Goal: Information Seeking & Learning: Learn about a topic

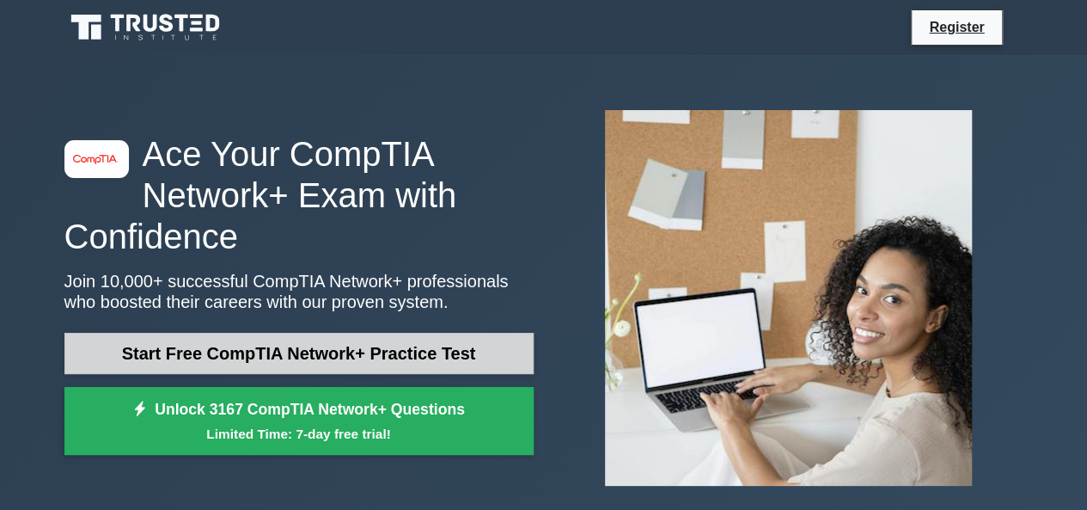
click at [193, 345] on link "Start Free CompTIA Network+ Practice Test" at bounding box center [298, 353] width 469 height 41
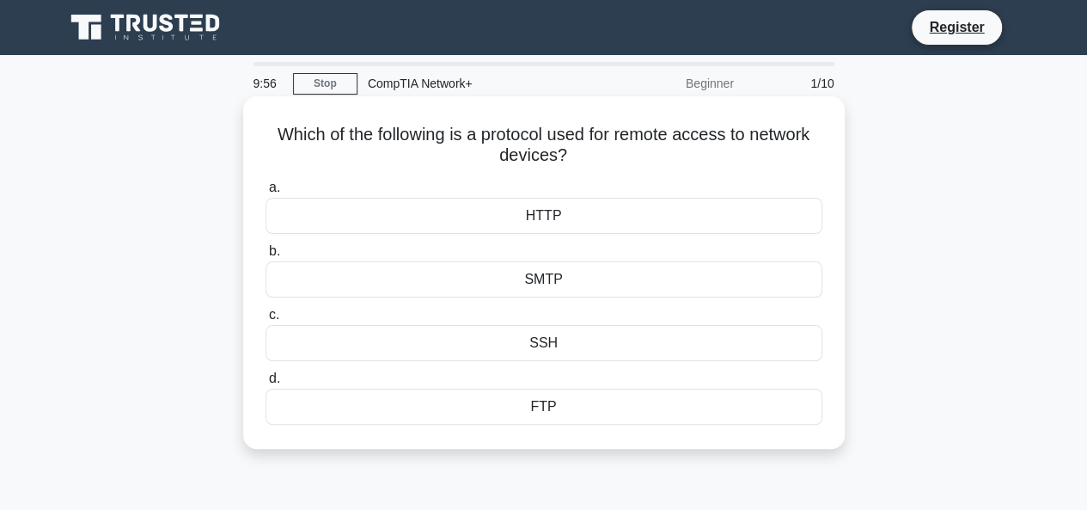
click at [367, 341] on div "SSH" at bounding box center [544, 343] width 557 height 36
click at [266, 320] on input "c. SSH" at bounding box center [266, 314] width 0 height 11
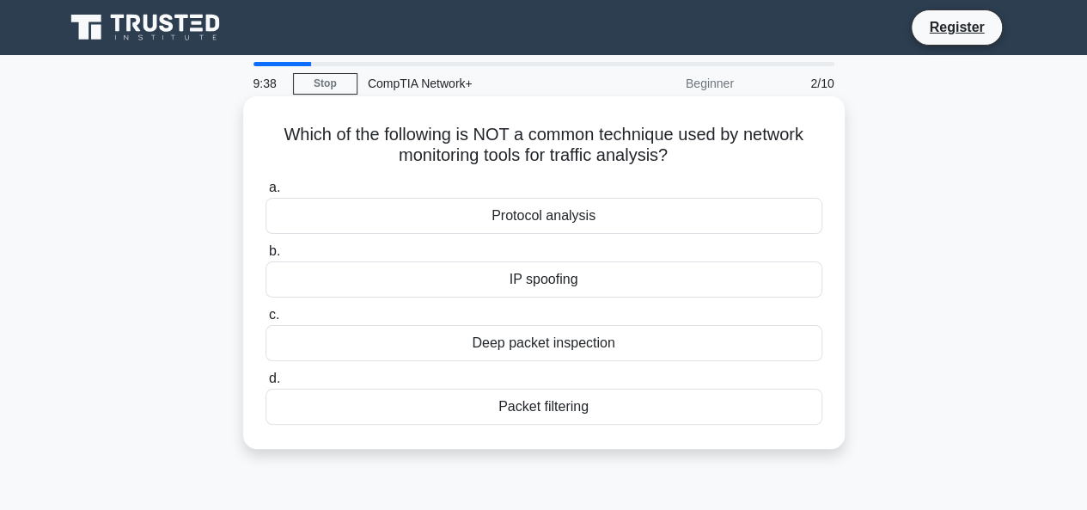
click at [485, 275] on div "IP spoofing" at bounding box center [544, 279] width 557 height 36
click at [266, 257] on input "b. IP spoofing" at bounding box center [266, 251] width 0 height 11
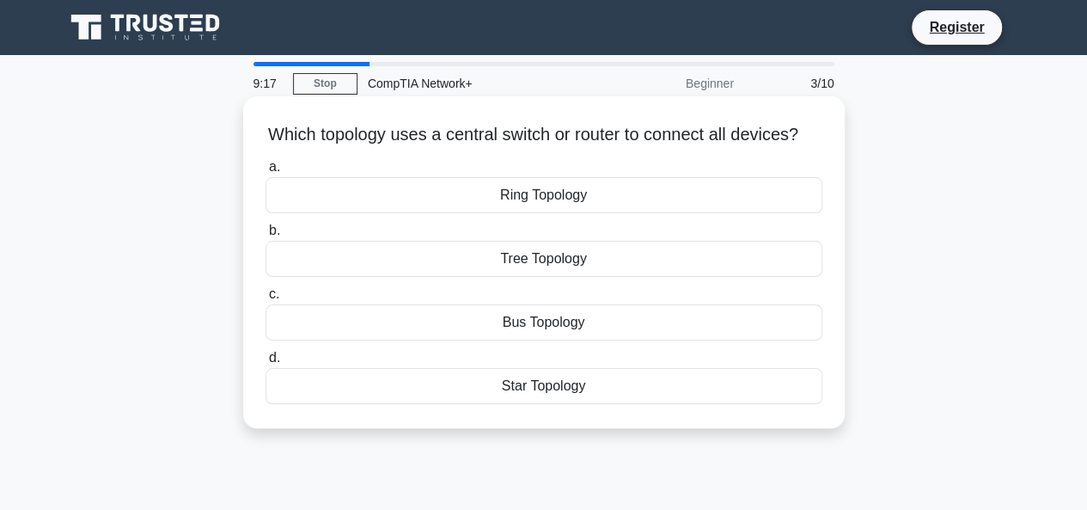
click at [509, 211] on div "Ring Topology" at bounding box center [544, 195] width 557 height 36
click at [266, 173] on input "a. Ring Topology" at bounding box center [266, 167] width 0 height 11
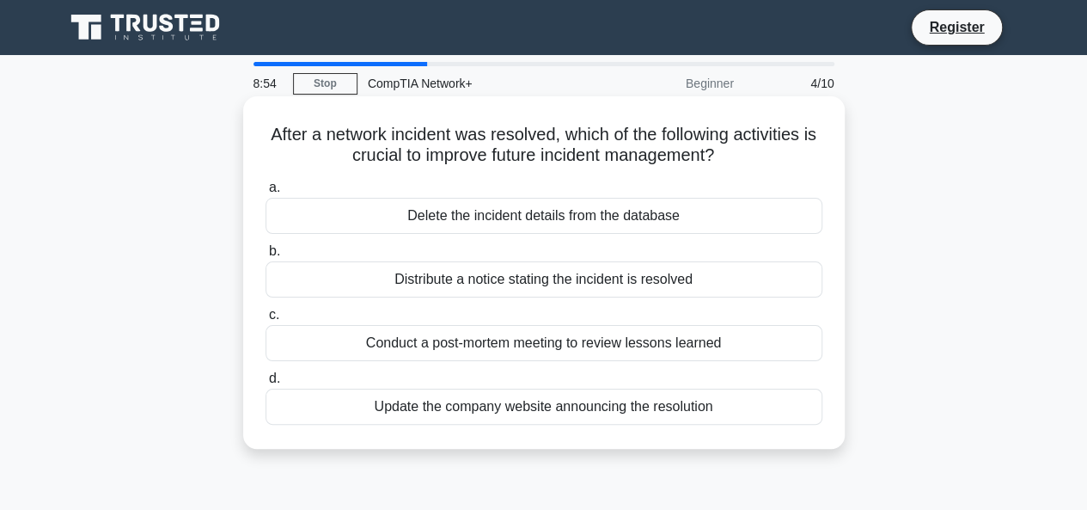
click at [538, 351] on div "Conduct a post-mortem meeting to review lessons learned" at bounding box center [544, 343] width 557 height 36
click at [266, 320] on input "c. Conduct a post-mortem meeting to review lessons learned" at bounding box center [266, 314] width 0 height 11
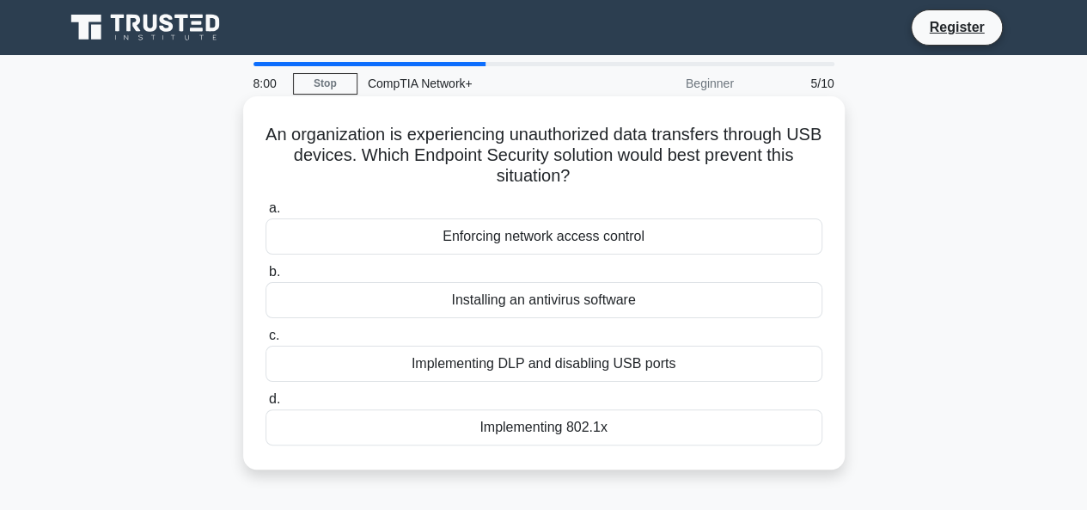
click at [464, 372] on div "Implementing DLP and disabling USB ports" at bounding box center [544, 363] width 557 height 36
click at [266, 341] on input "c. Implementing DLP and disabling USB ports" at bounding box center [266, 335] width 0 height 11
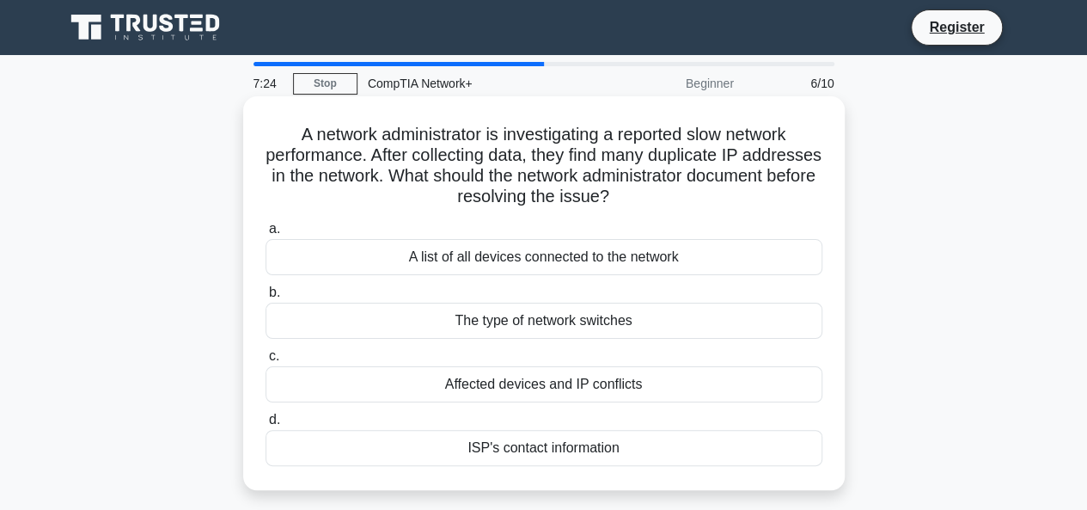
click at [570, 259] on div "A list of all devices connected to the network" at bounding box center [544, 257] width 557 height 36
click at [266, 235] on input "a. A list of all devices connected to the network" at bounding box center [266, 228] width 0 height 11
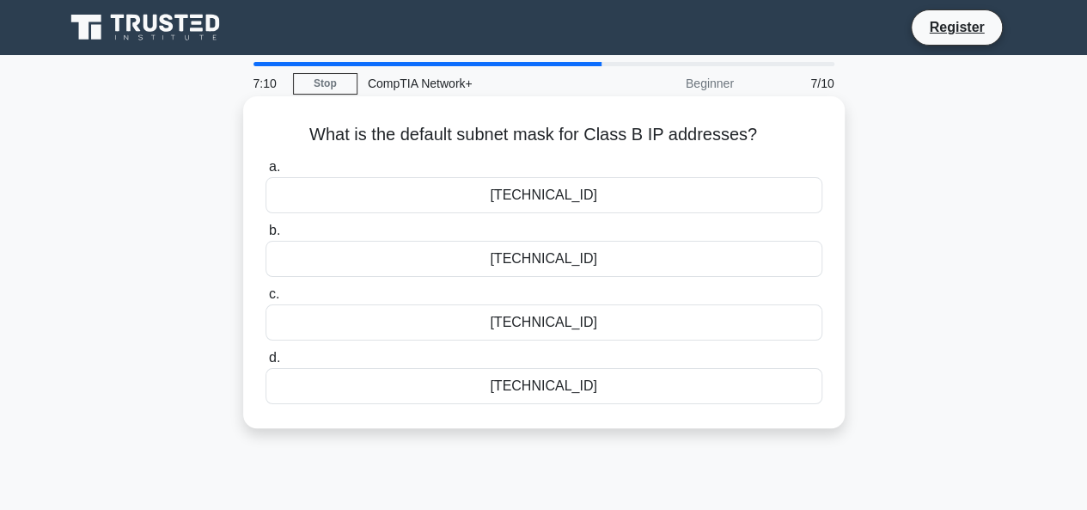
click at [622, 201] on div "[TECHNICAL_ID]" at bounding box center [544, 195] width 557 height 36
click at [266, 173] on input "a. [TECHNICAL_ID]" at bounding box center [266, 167] width 0 height 11
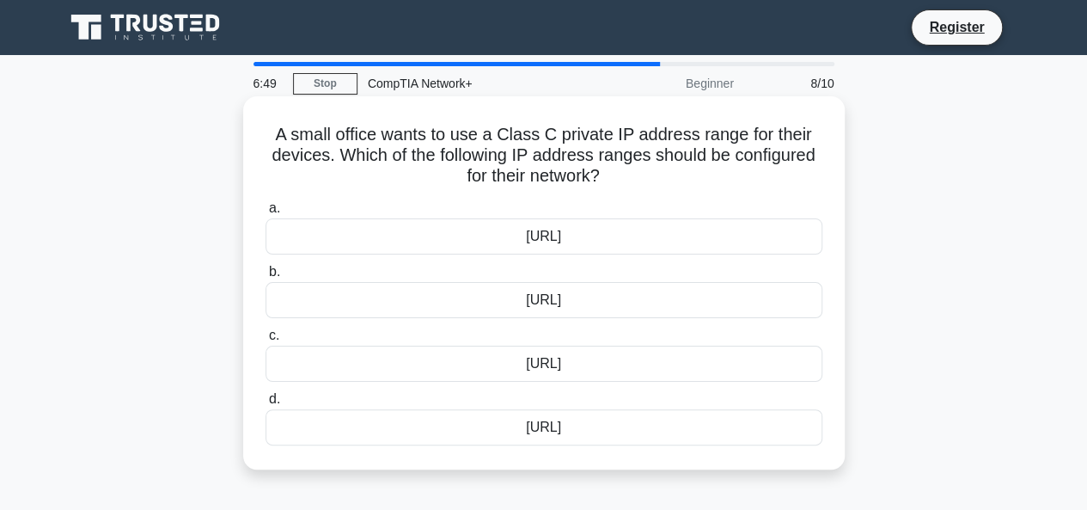
click at [631, 228] on div "[URL]" at bounding box center [544, 236] width 557 height 36
click at [266, 214] on input "a. [URL]" at bounding box center [266, 208] width 0 height 11
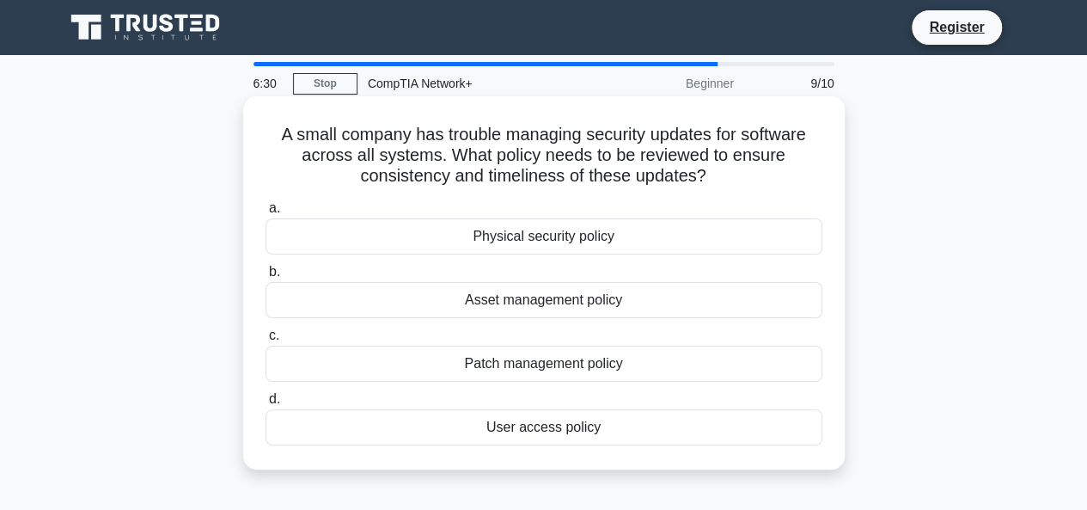
click at [596, 351] on div "Patch management policy" at bounding box center [544, 363] width 557 height 36
click at [266, 341] on input "c. Patch management policy" at bounding box center [266, 335] width 0 height 11
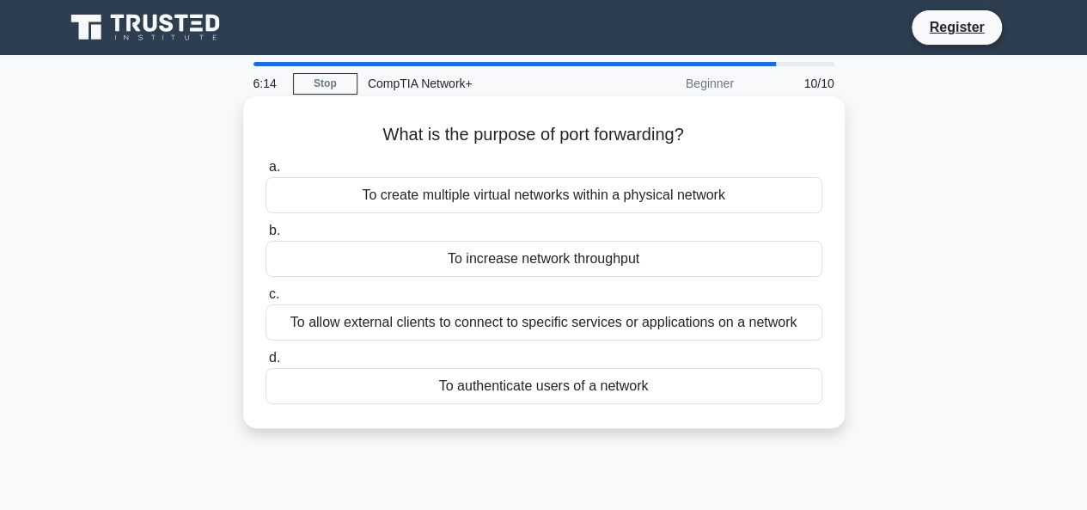
click at [671, 326] on div "To allow external clients to connect to specific services or applications on a …" at bounding box center [544, 322] width 557 height 36
click at [266, 300] on input "c. To allow external clients to connect to specific services or applications on…" at bounding box center [266, 294] width 0 height 11
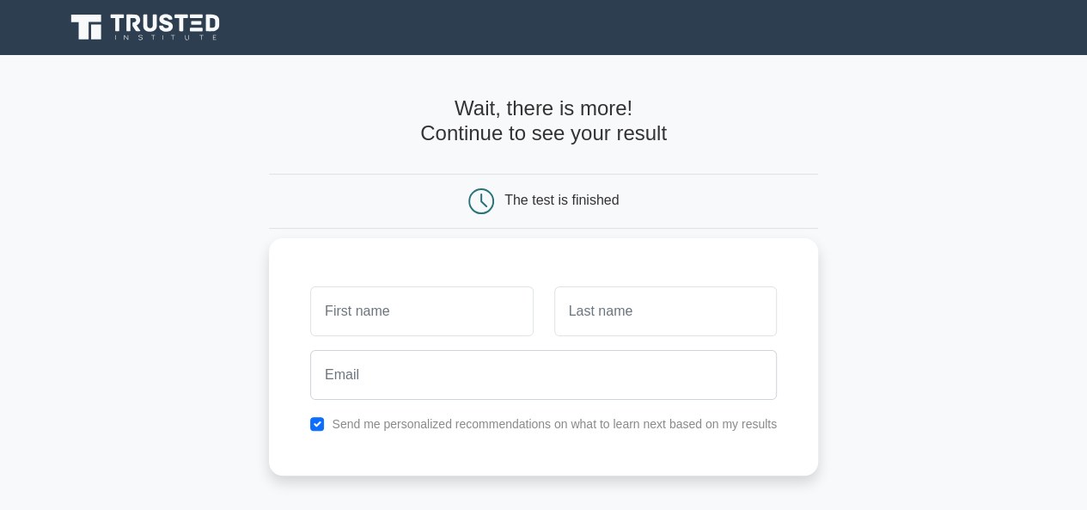
click at [486, 295] on input "text" at bounding box center [421, 311] width 223 height 50
type input "s"
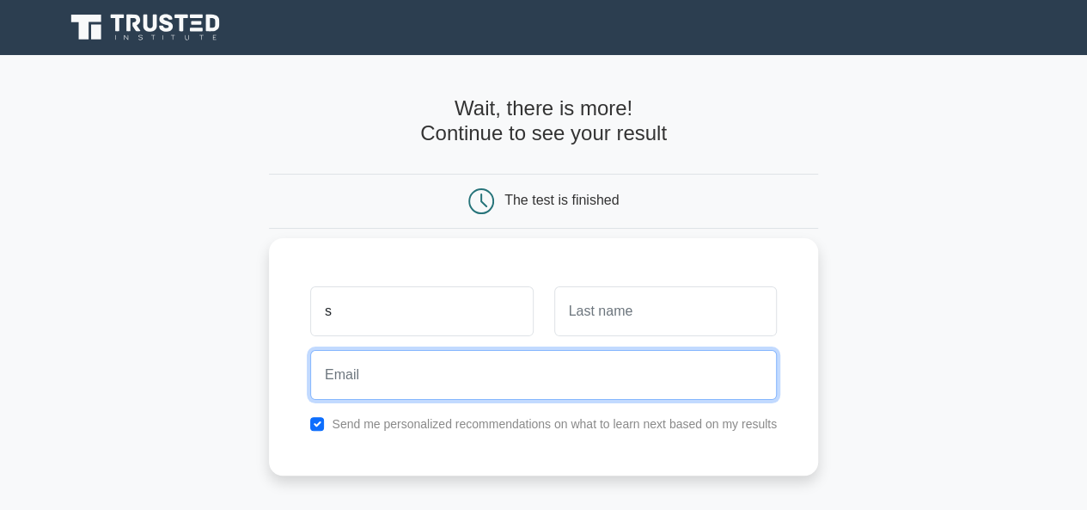
drag, startPoint x: 575, startPoint y: 327, endPoint x: 515, endPoint y: 379, distance: 79.2
drag, startPoint x: 515, startPoint y: 379, endPoint x: 449, endPoint y: 356, distance: 70.1
click at [449, 356] on input "email" at bounding box center [543, 375] width 467 height 50
type input "bermodaattack@gmail.com"
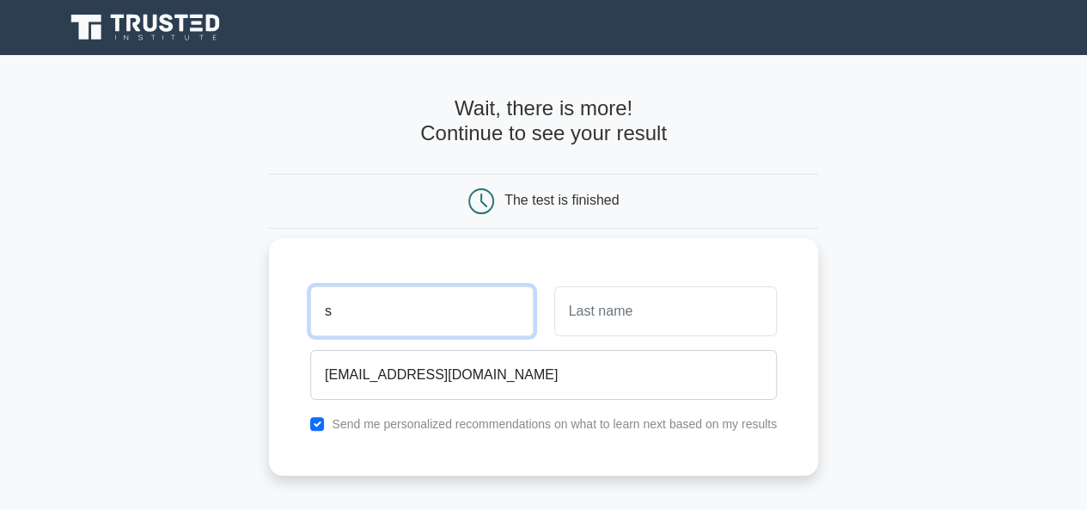
click at [417, 324] on input "s" at bounding box center [421, 311] width 223 height 50
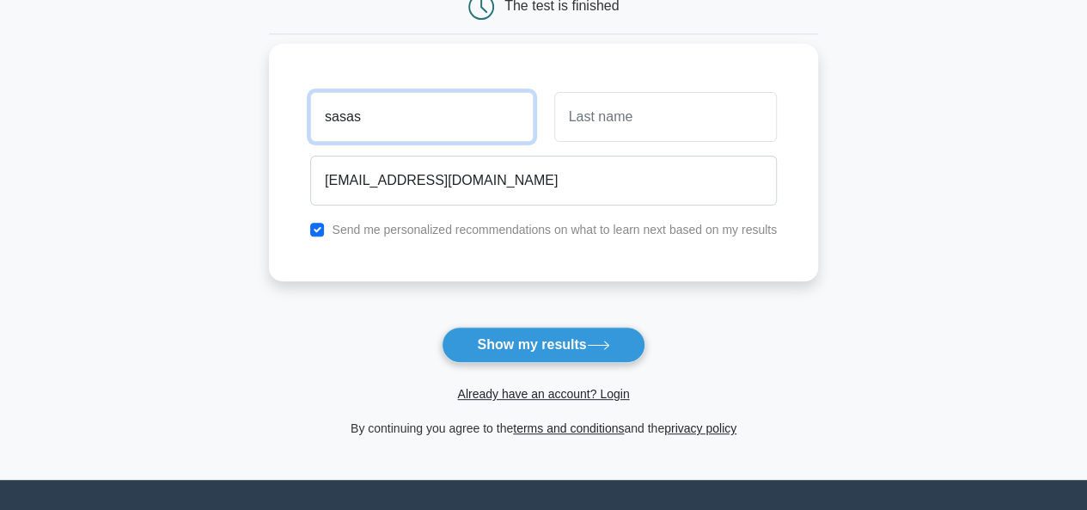
scroll to position [266, 0]
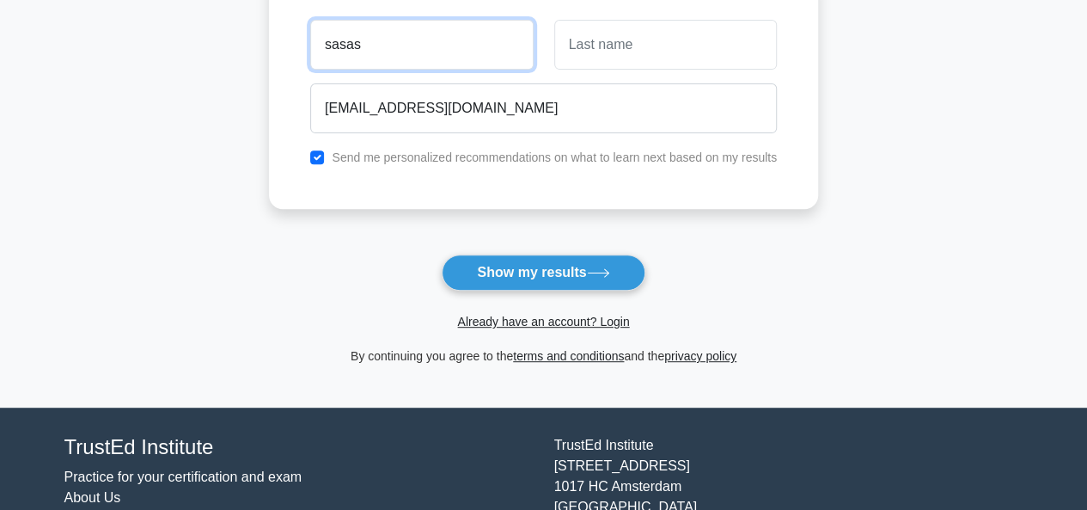
type input "sasas"
click at [629, 166] on div "sasas bermodaattack@gmail.com Send me personalized recommendations on what to l…" at bounding box center [543, 90] width 549 height 237
click at [335, 162] on label "Send me personalized recommendations on what to learn next based on my results" at bounding box center [554, 157] width 445 height 14
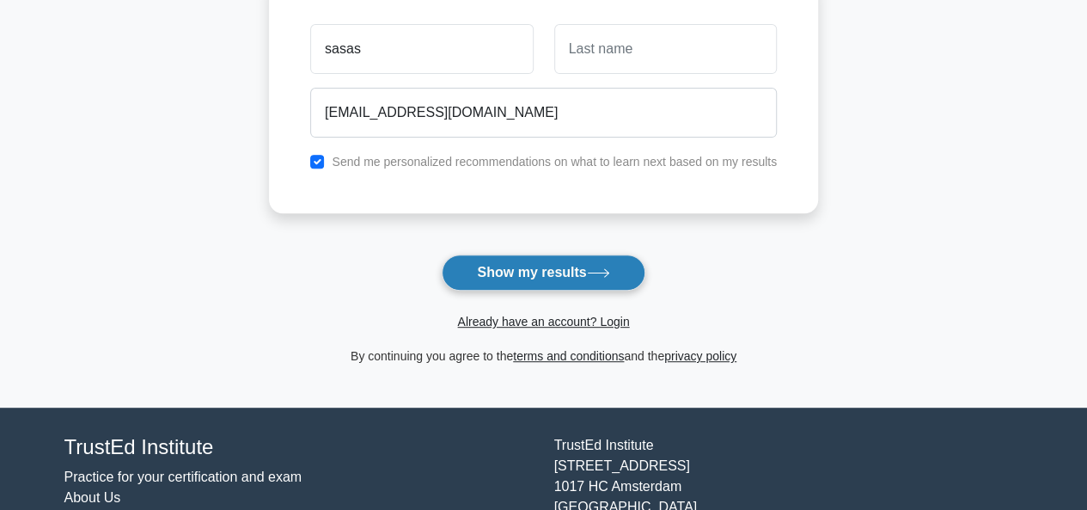
click at [455, 258] on button "Show my results" at bounding box center [543, 272] width 203 height 36
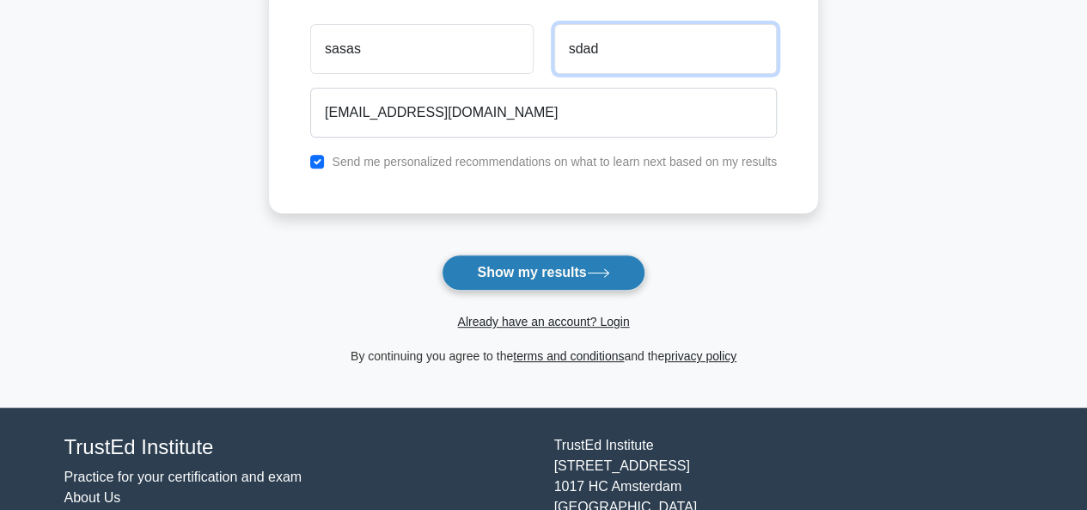
type input "sdad"
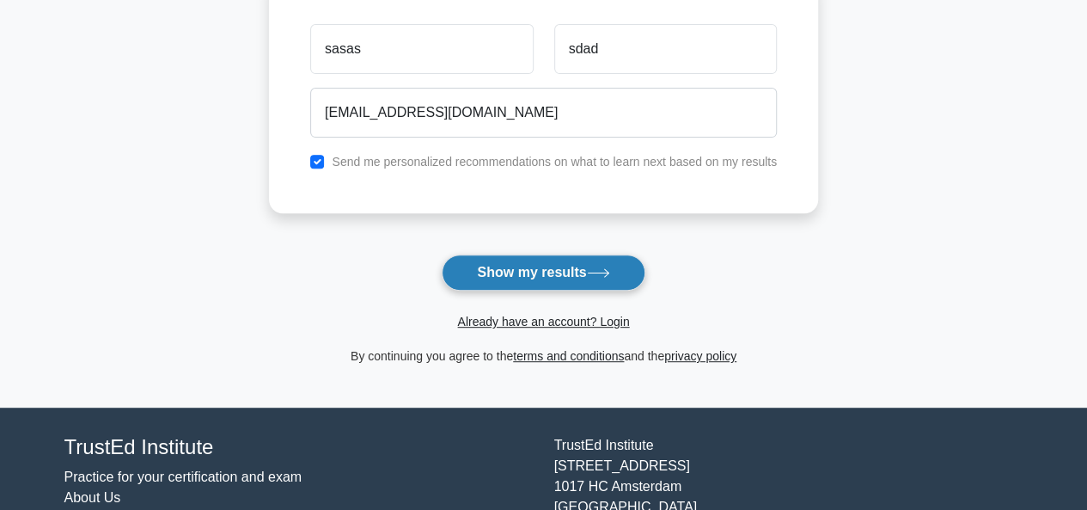
click at [511, 274] on button "Show my results" at bounding box center [543, 272] width 203 height 36
